Goal: Task Accomplishment & Management: Complete application form

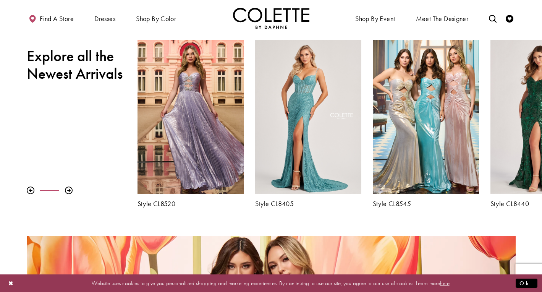
scroll to position [255, 0]
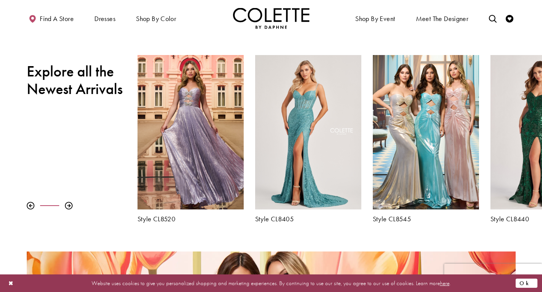
click at [532, 287] on button "Ok" at bounding box center [527, 283] width 22 height 10
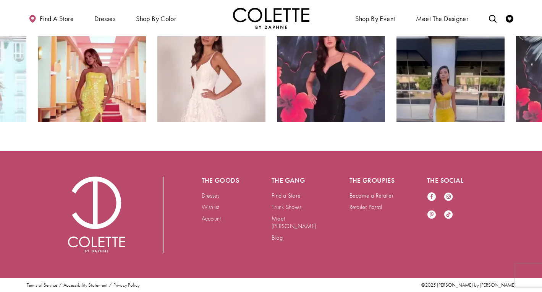
scroll to position [1391, 0]
click at [219, 219] on link "Account" at bounding box center [211, 218] width 19 height 8
click at [371, 196] on link "Become a Retailer" at bounding box center [372, 195] width 44 height 8
